Goal: Entertainment & Leisure: Consume media (video, audio)

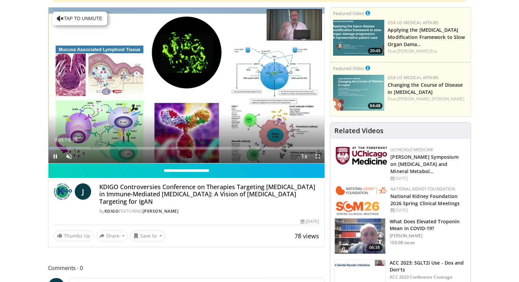
scroll to position [67, 0]
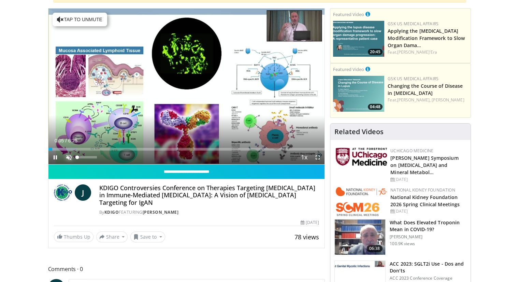
click at [70, 156] on span "Video Player" at bounding box center [69, 157] width 14 height 14
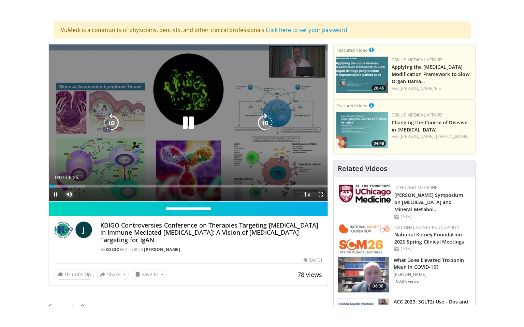
scroll to position [49, 0]
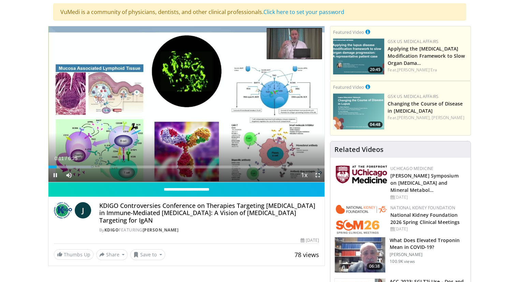
click at [317, 172] on span "Video Player" at bounding box center [318, 175] width 14 height 14
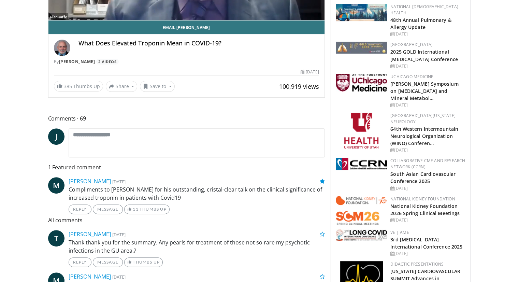
scroll to position [228, 0]
